Goal: Navigation & Orientation: Go to known website

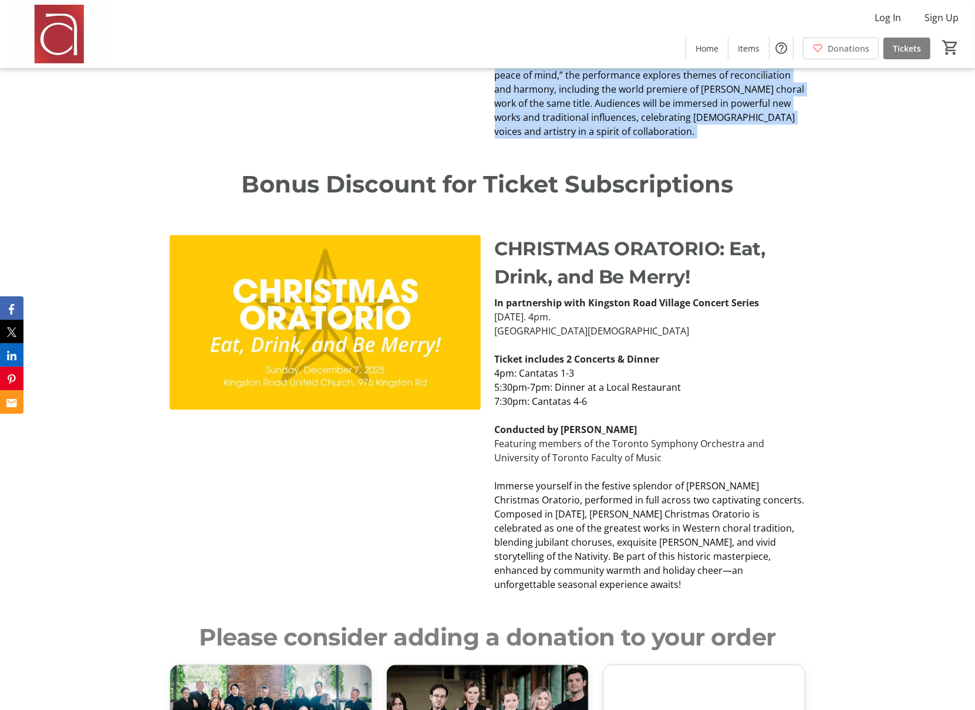
scroll to position [2248, 0]
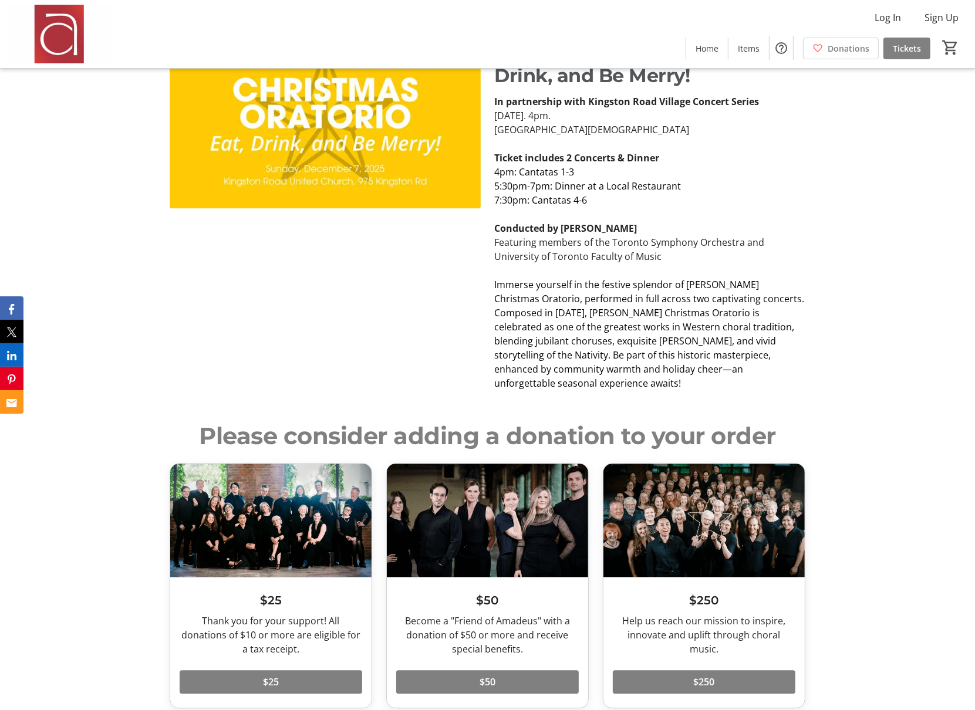
click at [697, 266] on p at bounding box center [650, 270] width 311 height 14
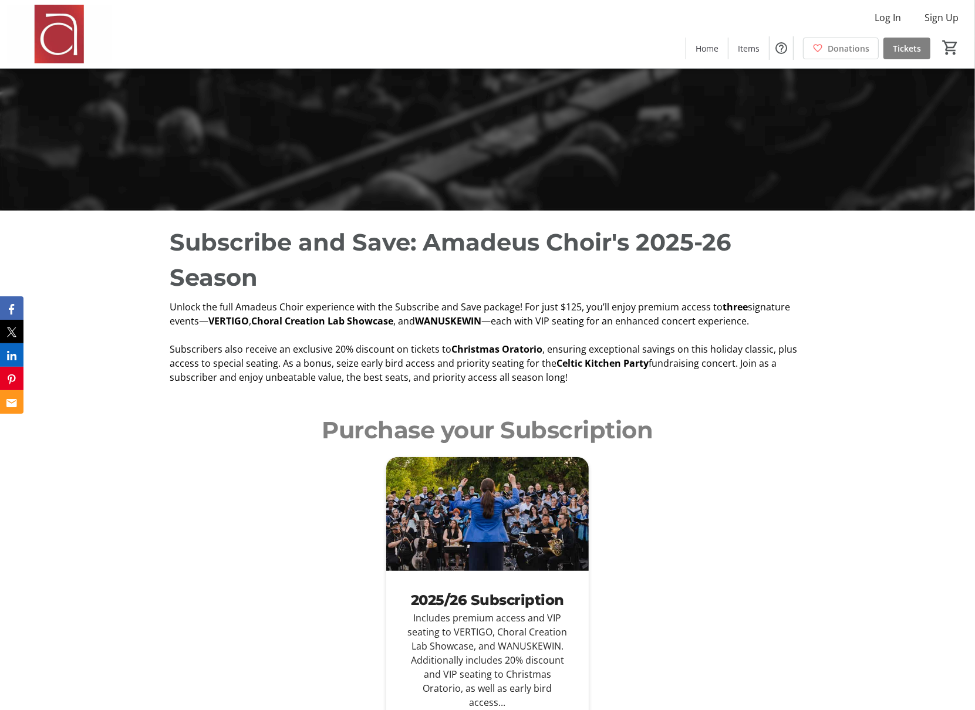
scroll to position [343, 0]
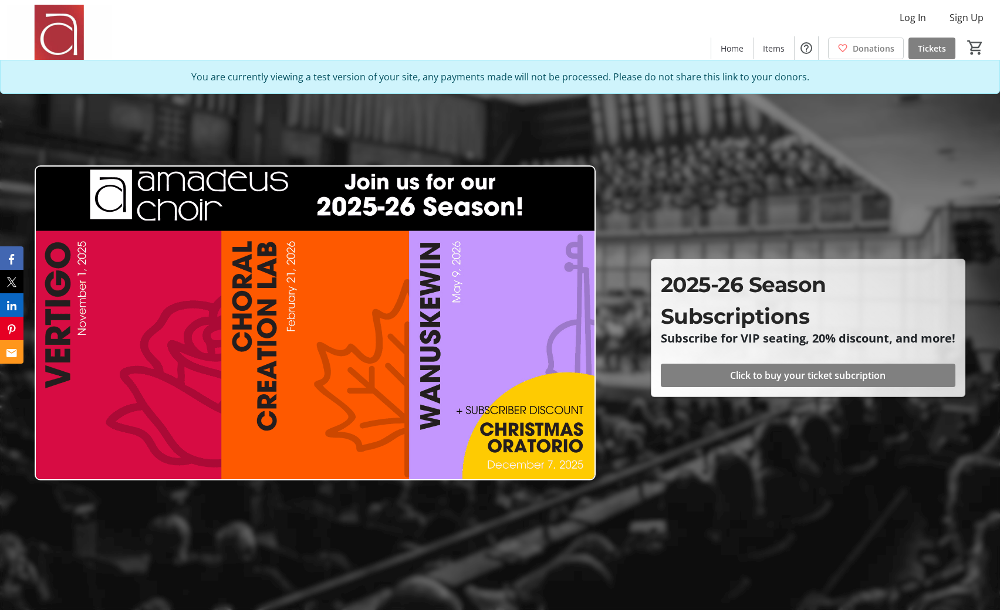
scroll to position [2783, 0]
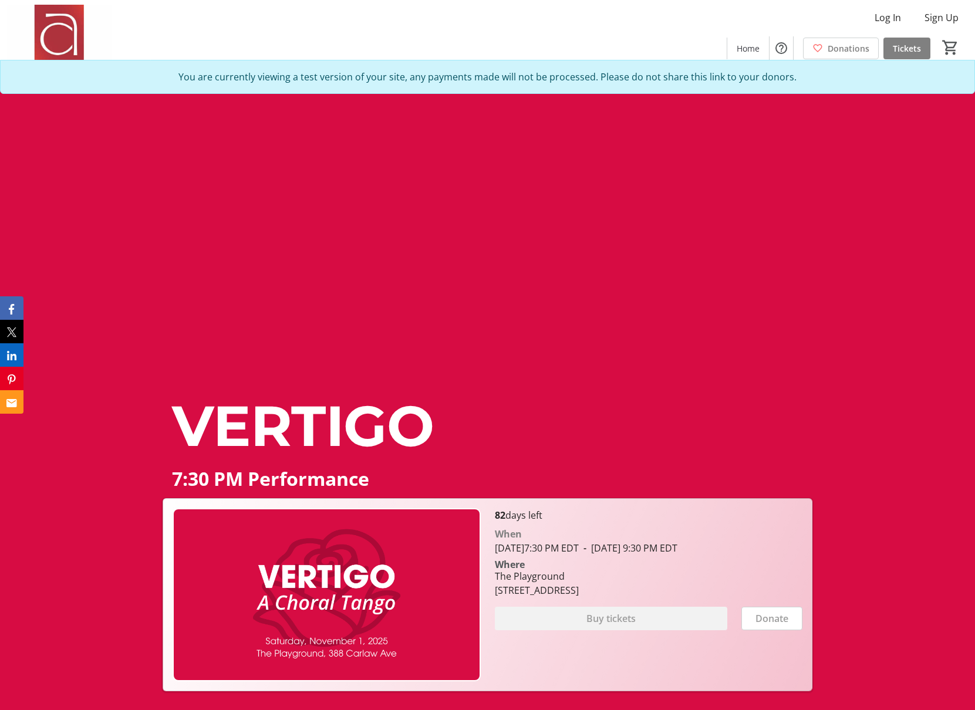
scroll to position [1056, 0]
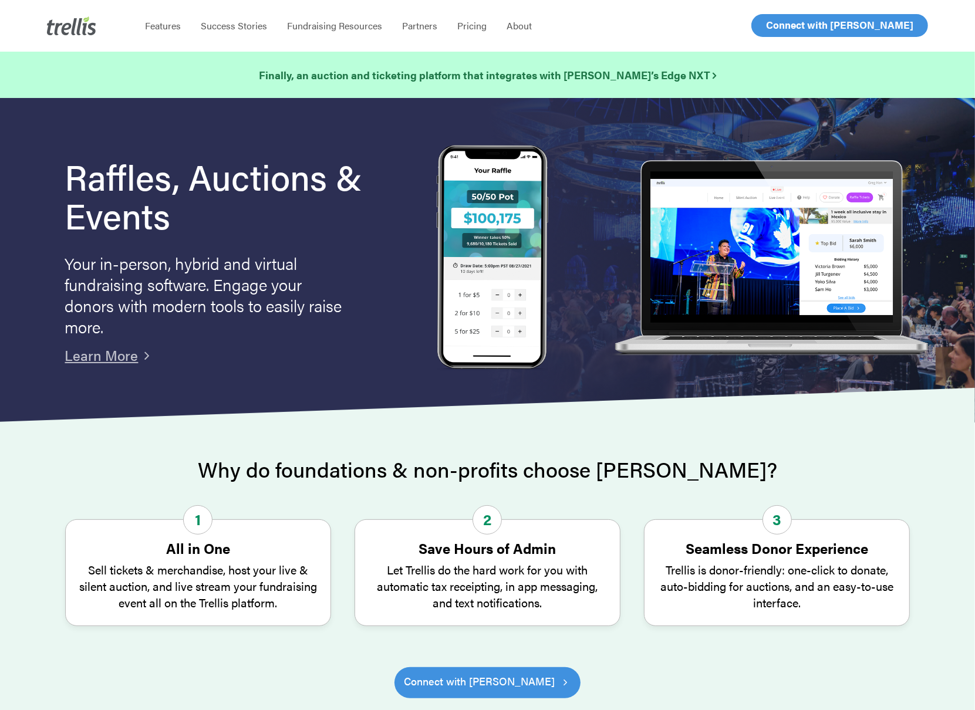
click at [781, 36] on div "Menu Features Success Stories Fundraising Resources Partners Find a Partner Bec…" at bounding box center [509, 26] width 749 height 52
click at [787, 28] on span "Log In" at bounding box center [779, 25] width 28 height 14
